Goal: Information Seeking & Learning: Check status

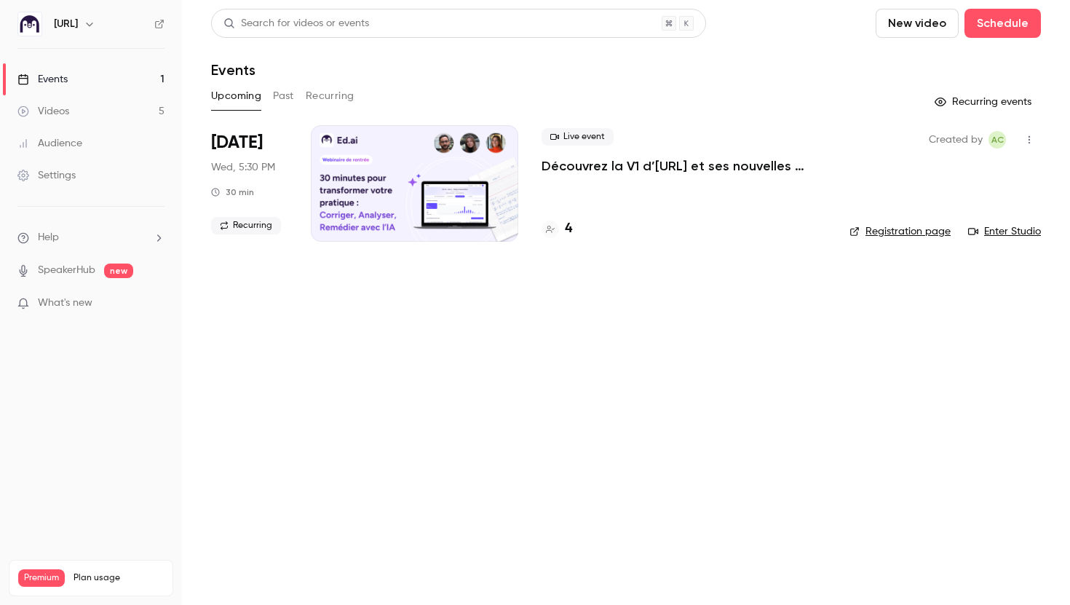
click at [83, 74] on link "Events 1" at bounding box center [91, 79] width 182 height 32
click at [566, 231] on h4 "4" at bounding box center [568, 229] width 7 height 20
